Goal: Task Accomplishment & Management: Manage account settings

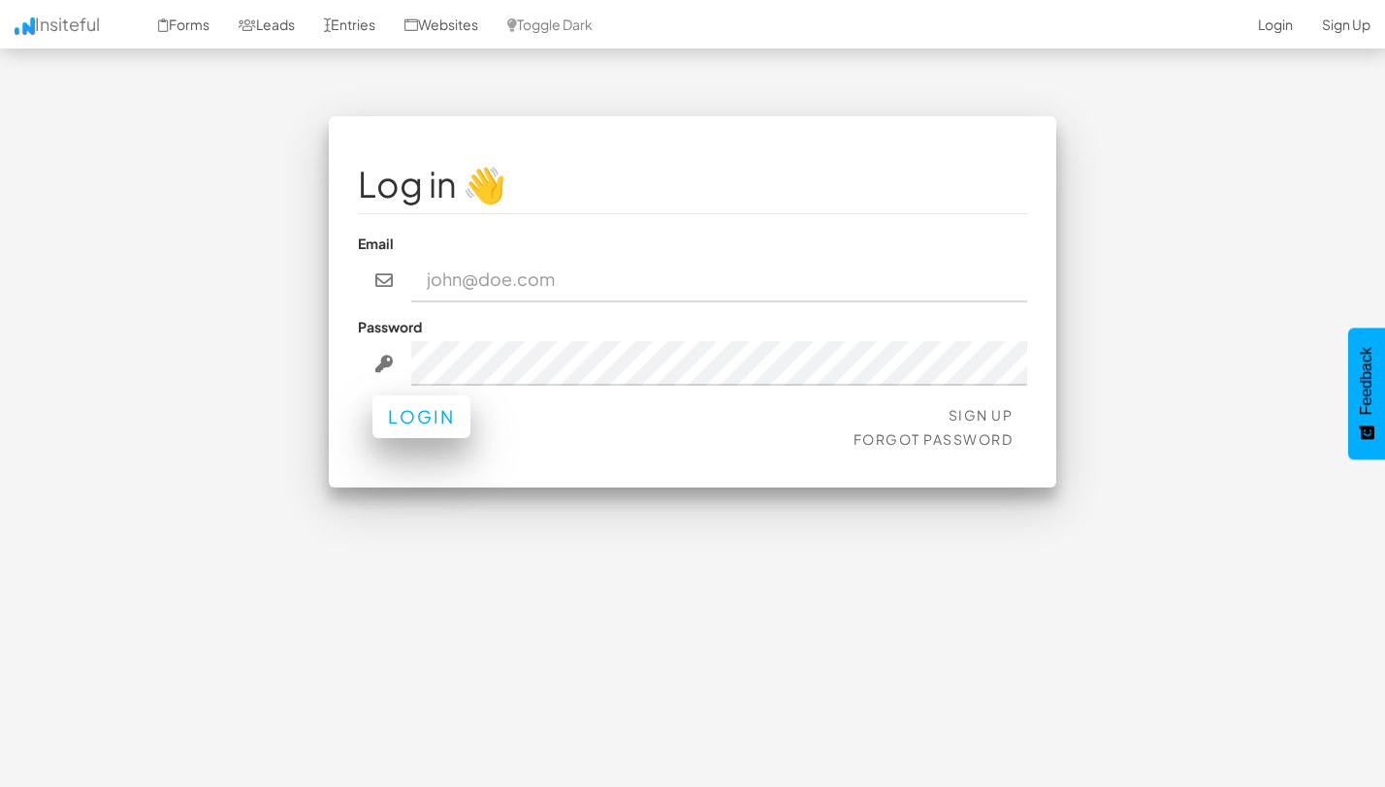
type input "[EMAIL_ADDRESS][DOMAIN_NAME]"
click at [414, 428] on button "Login" at bounding box center [421, 417] width 98 height 43
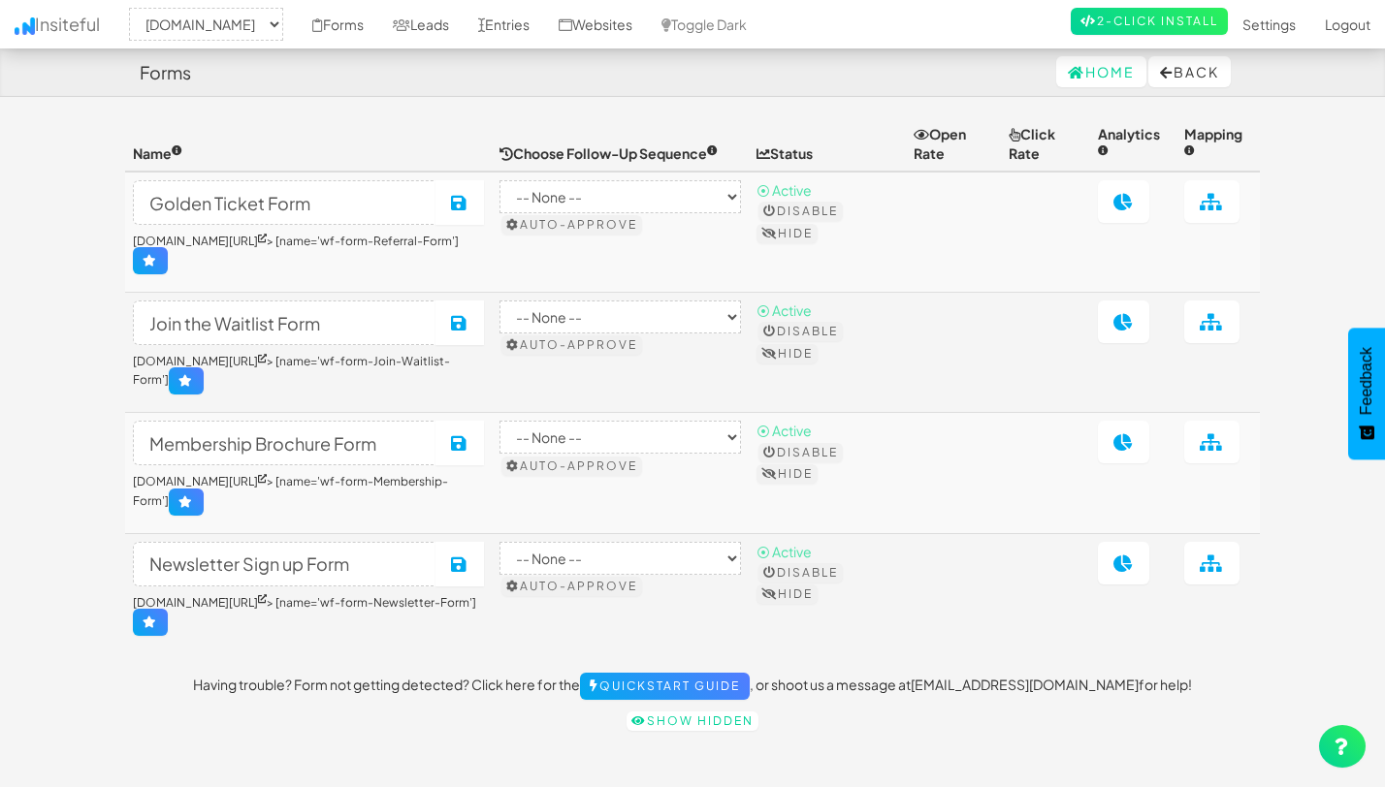
select select "2344"
click at [448, 20] on link "Leads" at bounding box center [420, 24] width 85 height 48
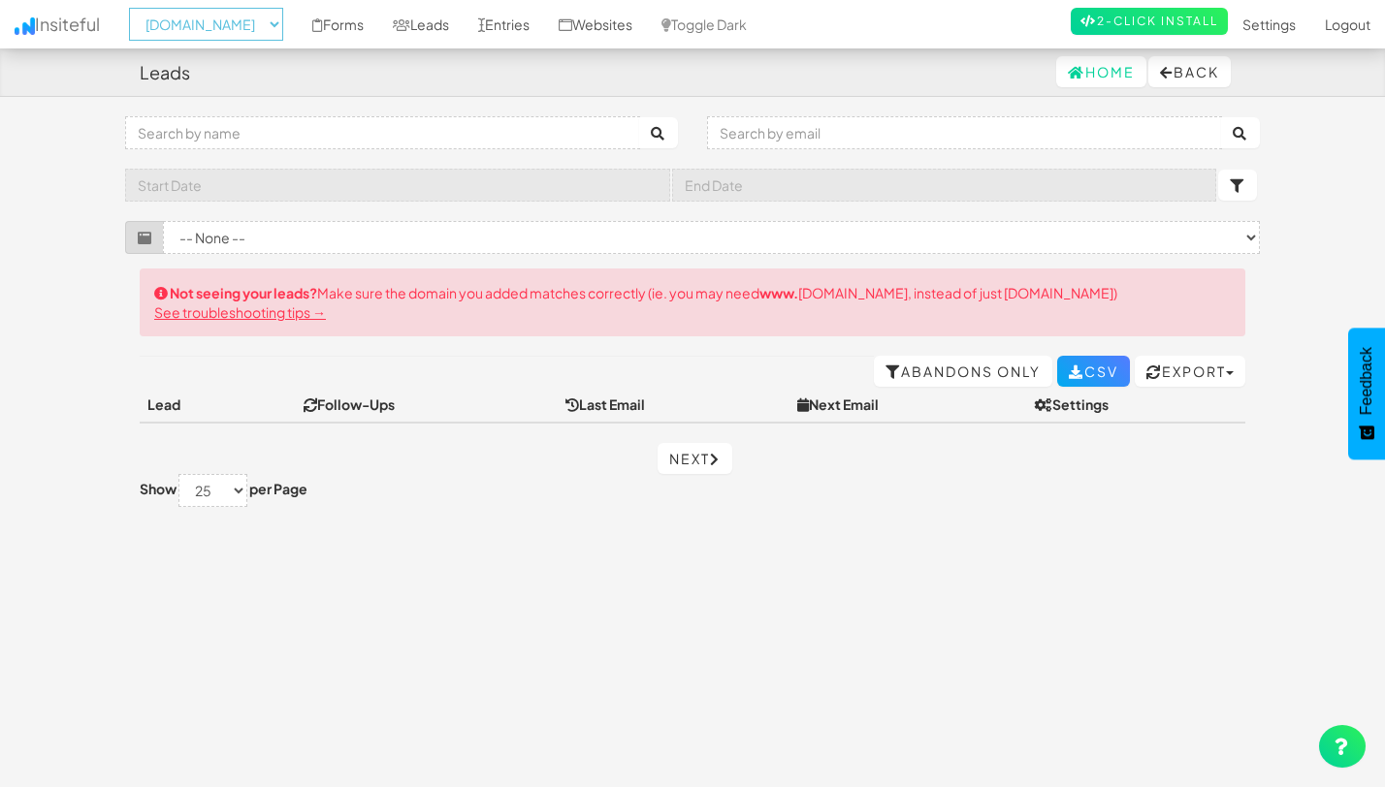
click at [243, 19] on select "-- None -- www.joinopus.org joinopus.org" at bounding box center [206, 24] width 154 height 33
select select "2352"
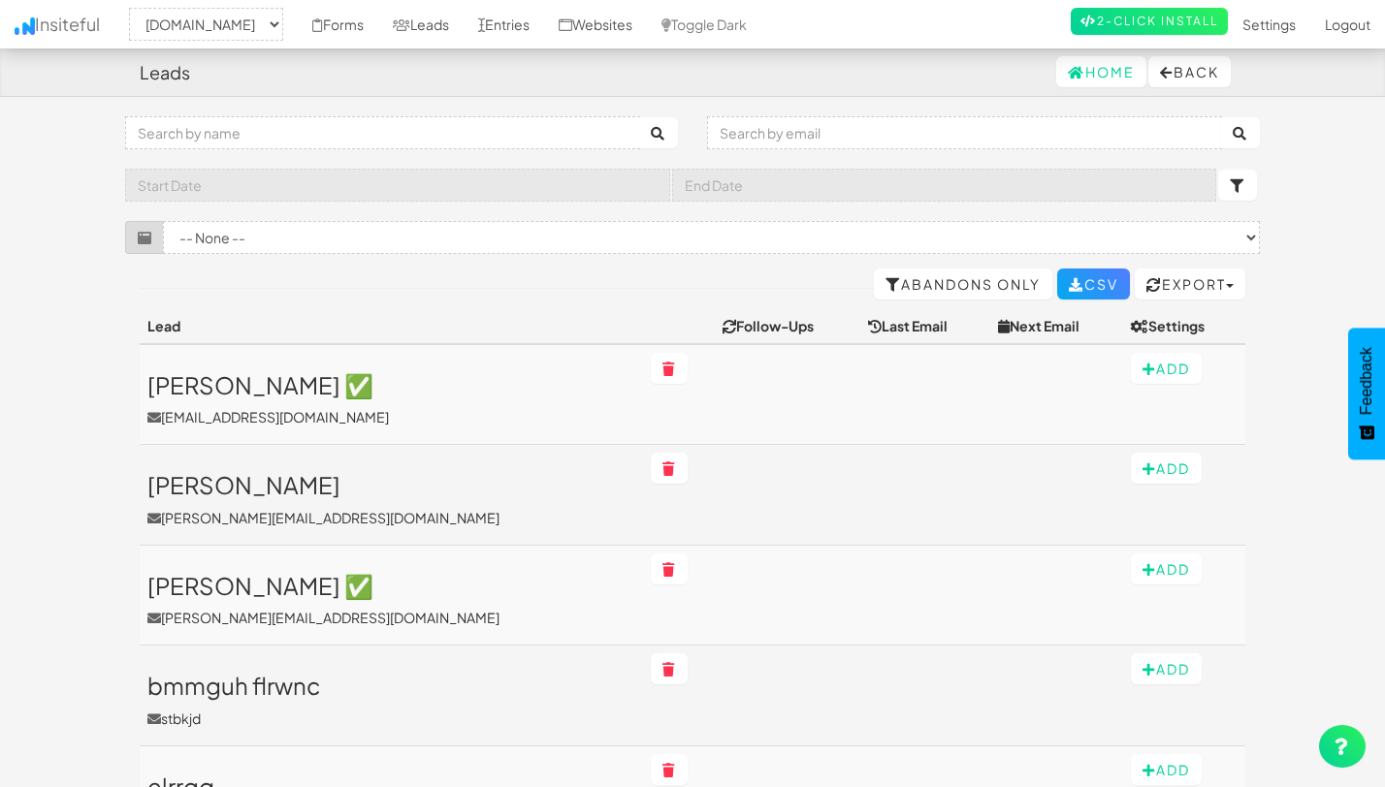
select select "2352"
